Goal: Information Seeking & Learning: Learn about a topic

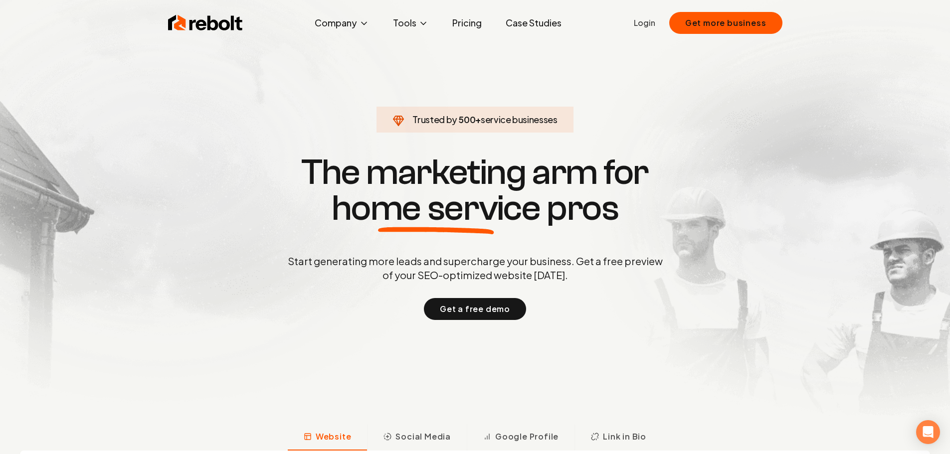
click at [456, 29] on link "Pricing" at bounding box center [466, 23] width 45 height 20
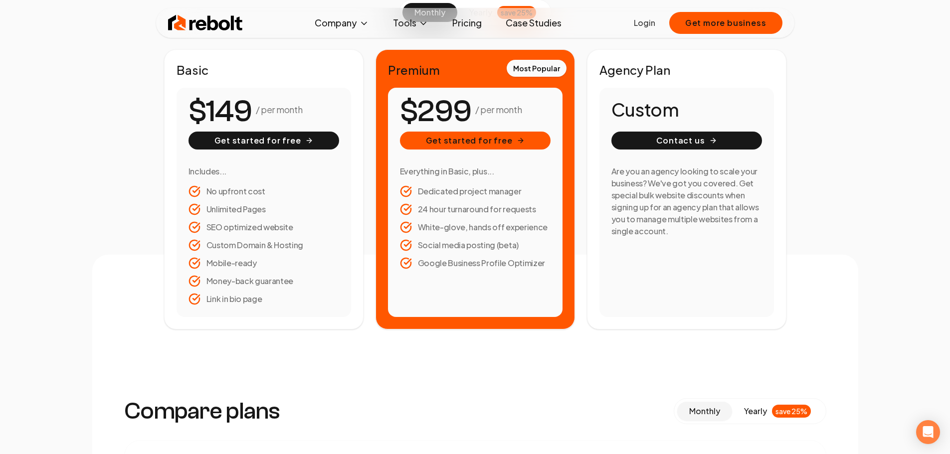
scroll to position [50, 0]
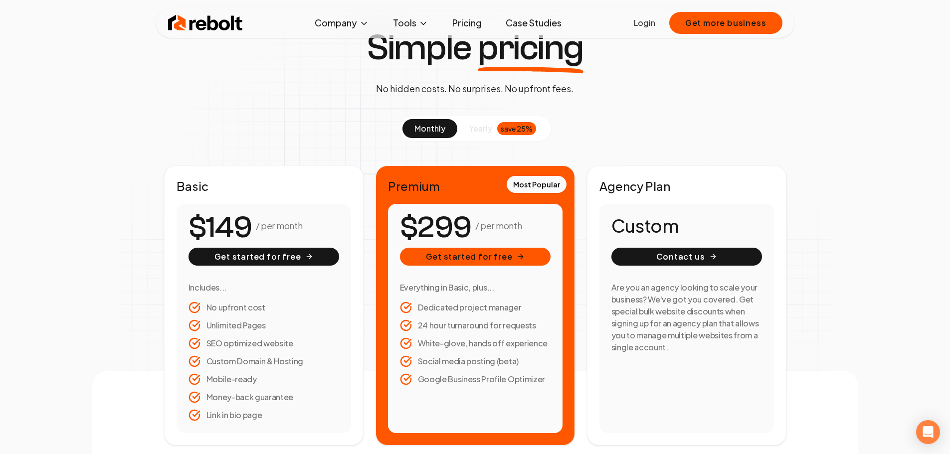
click at [415, 134] on span "monthly" at bounding box center [430, 128] width 31 height 10
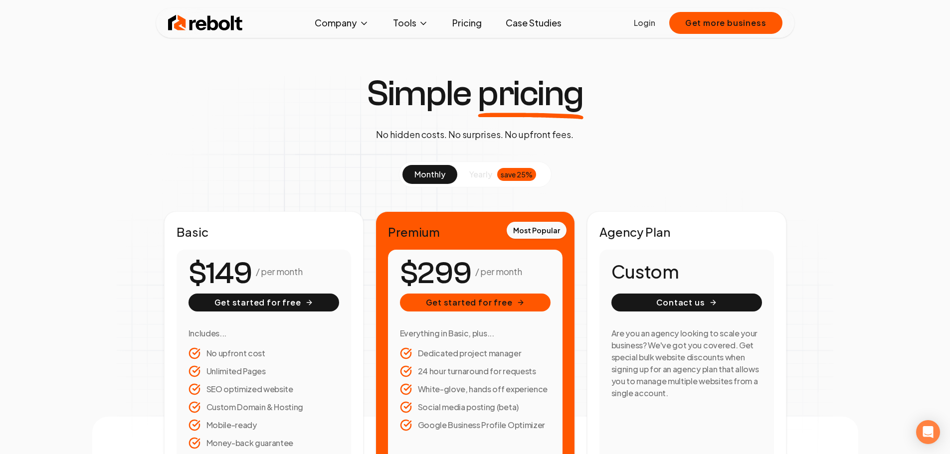
scroll to position [0, 0]
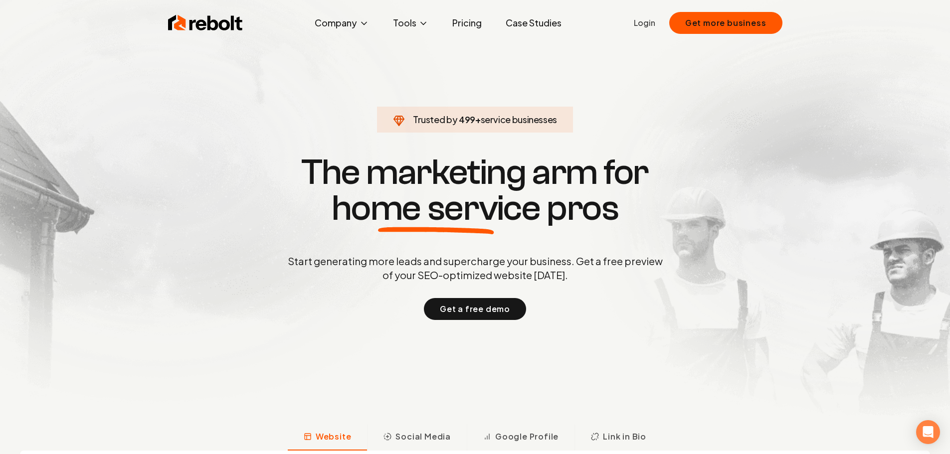
click at [450, 31] on link "Pricing" at bounding box center [466, 23] width 45 height 20
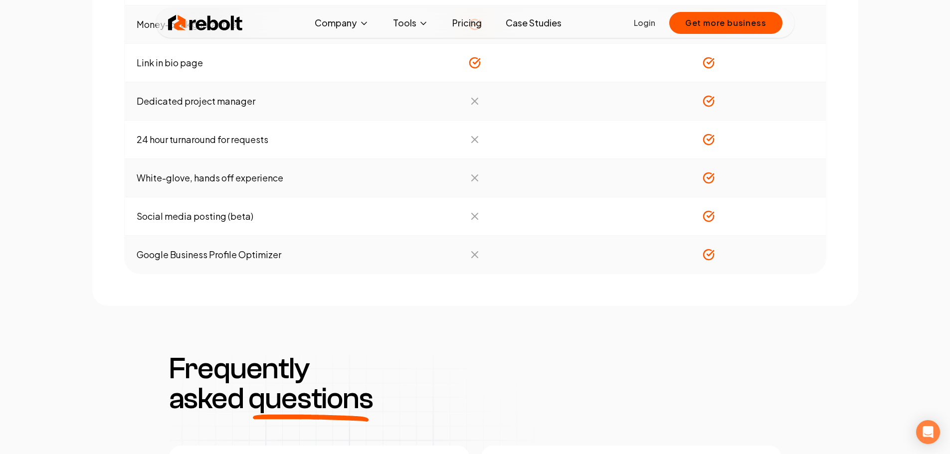
scroll to position [948, 0]
